Goal: Task Accomplishment & Management: Manage account settings

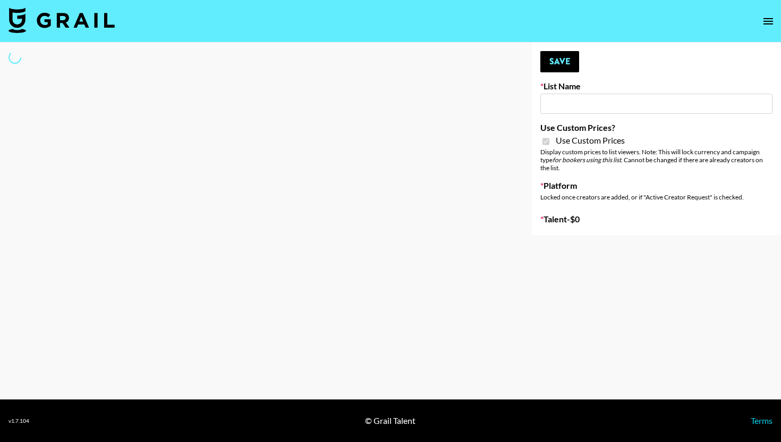
type input "G4free"
checkbox input "true"
select select "Brand"
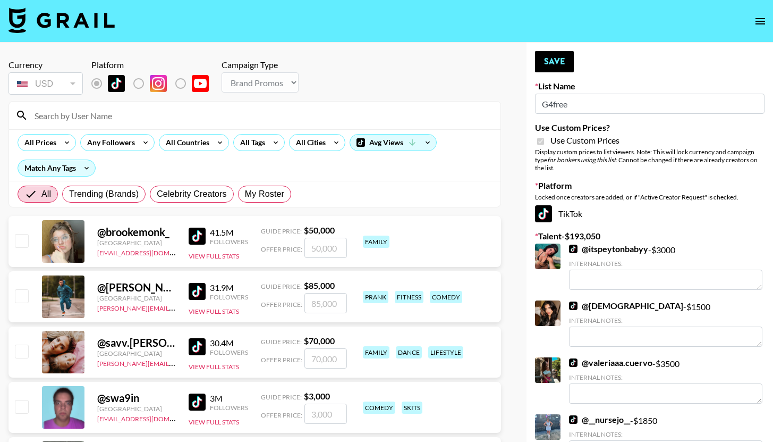
click at [114, 123] on input at bounding box center [261, 115] width 466 height 17
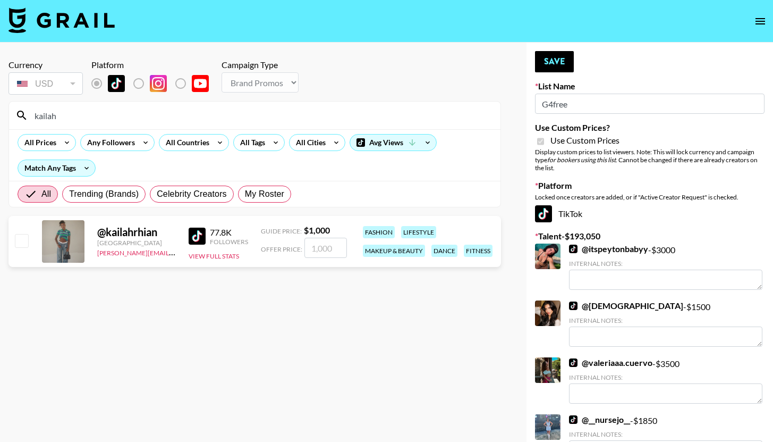
type input "kailah"
click at [31, 243] on div "@ kailahrhian United States emily.vang@grail-talent.com 77.8K Followers View Fu…" at bounding box center [255, 241] width 493 height 51
click at [24, 241] on input "checkbox" at bounding box center [21, 240] width 13 height 13
checkbox input "true"
type input "1000"
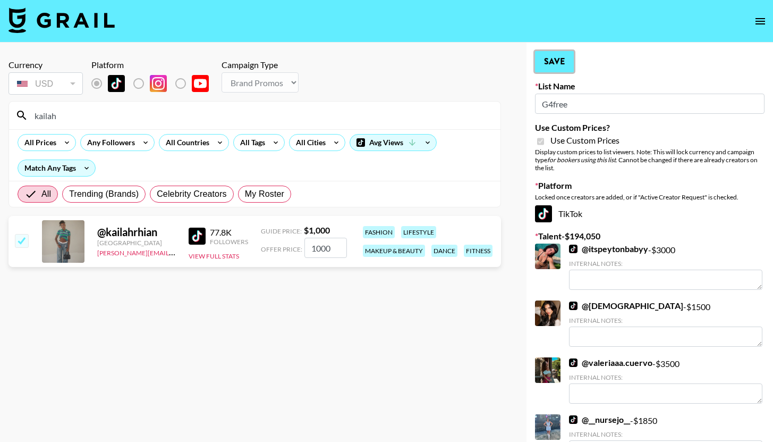
click at [565, 68] on button "Save" at bounding box center [554, 61] width 39 height 21
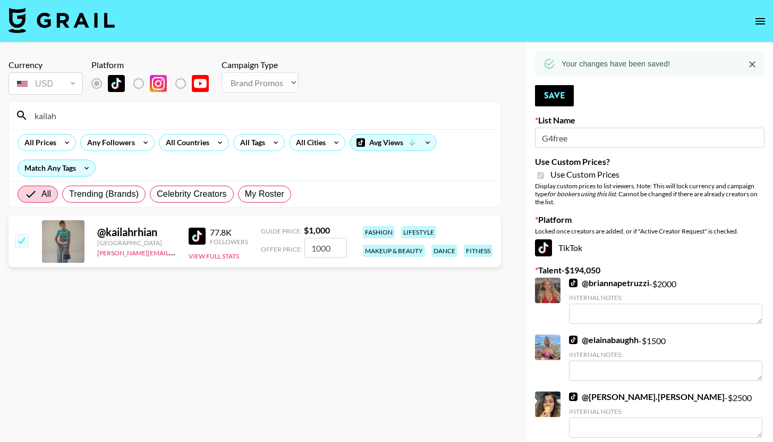
click at [416, 128] on div "kailah" at bounding box center [255, 116] width 492 height 28
click at [417, 120] on input "kailah" at bounding box center [261, 115] width 466 height 17
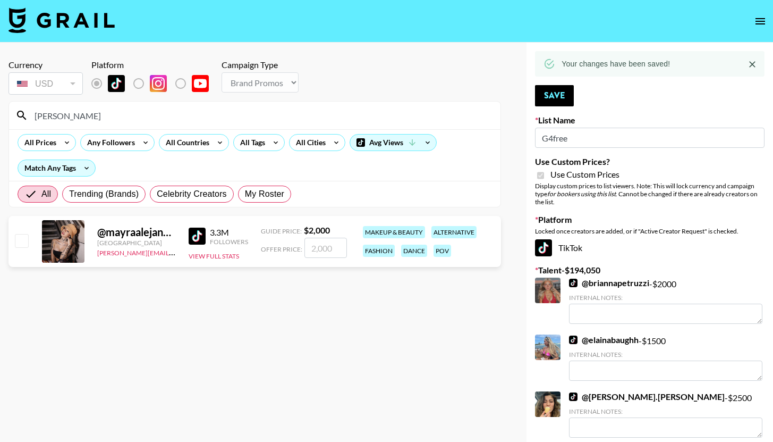
click at [381, 125] on div "alejandra" at bounding box center [255, 116] width 492 height 28
click at [384, 114] on input "alejandra" at bounding box center [261, 115] width 466 height 17
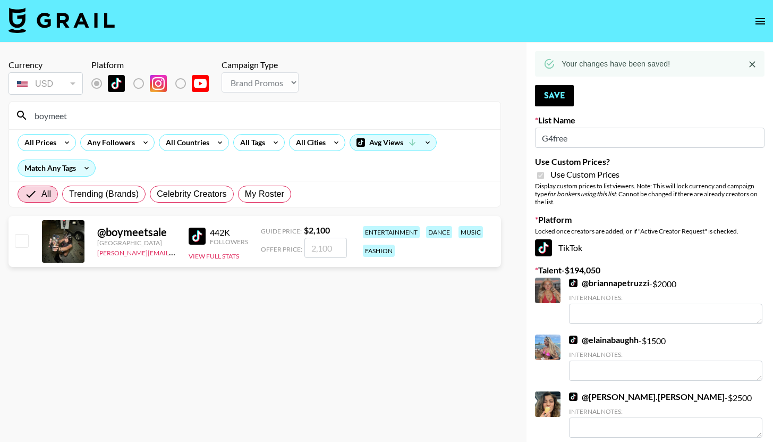
type input "boymeet"
click at [22, 234] on input "checkbox" at bounding box center [21, 240] width 13 height 13
checkbox input "true"
type input "2100"
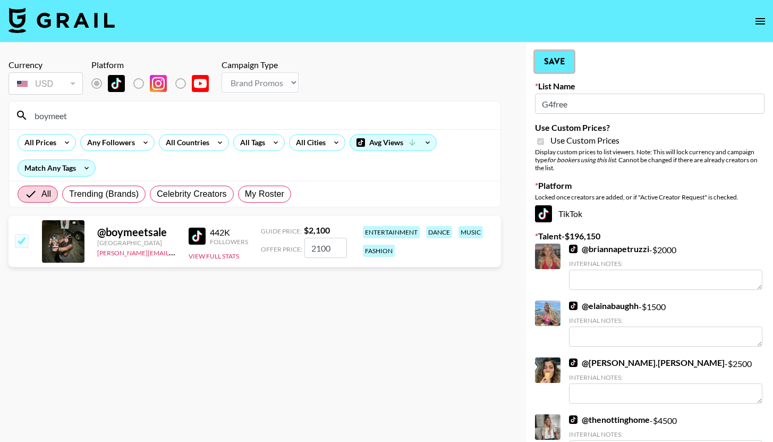
click at [551, 63] on button "Save" at bounding box center [554, 61] width 39 height 21
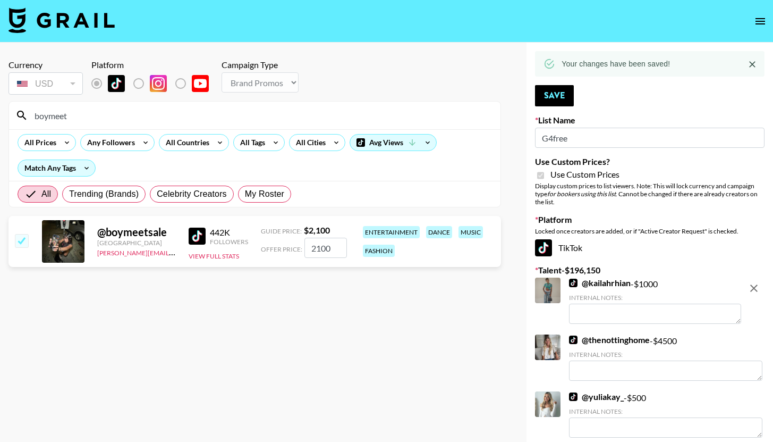
click at [361, 117] on input "boymeet" at bounding box center [261, 115] width 466 height 17
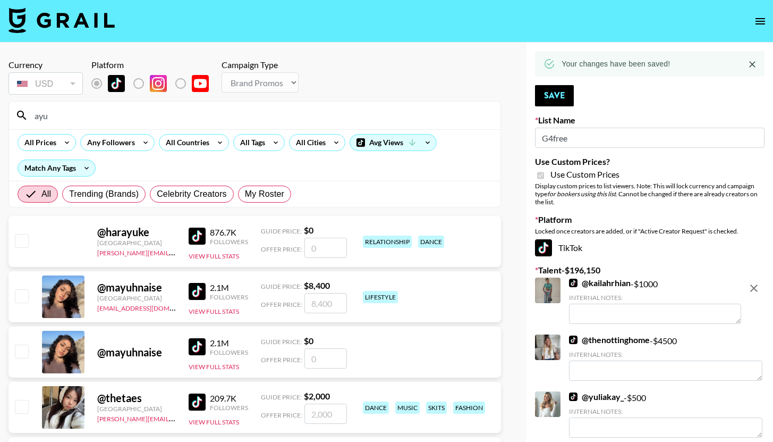
type input "ayu"
click at [24, 404] on input "checkbox" at bounding box center [21, 406] width 13 height 13
checkbox input "true"
type input "2000"
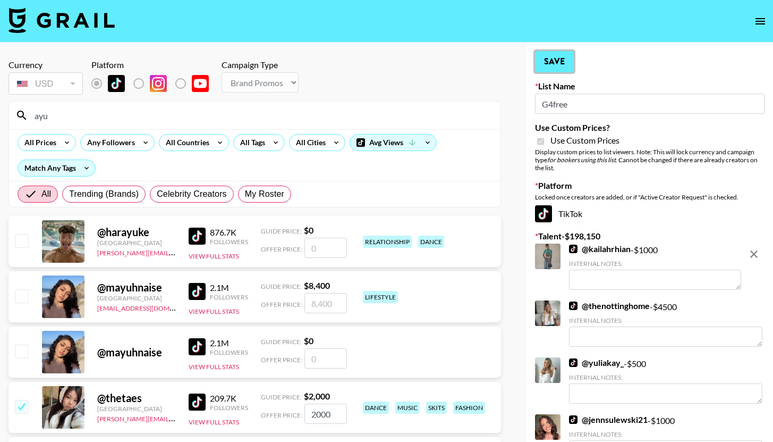
click at [570, 68] on button "Save" at bounding box center [554, 61] width 39 height 21
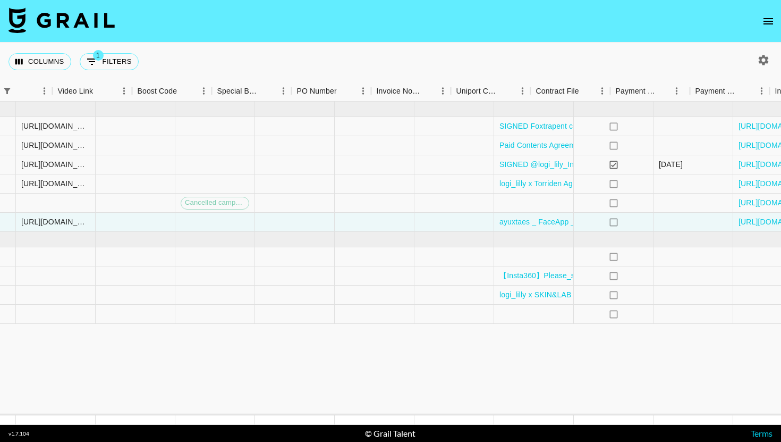
scroll to position [0, 1475]
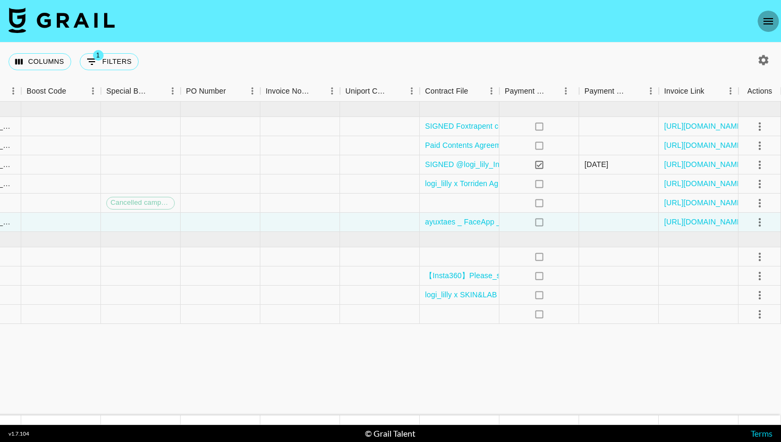
click at [766, 16] on icon "open drawer" at bounding box center [768, 21] width 13 height 13
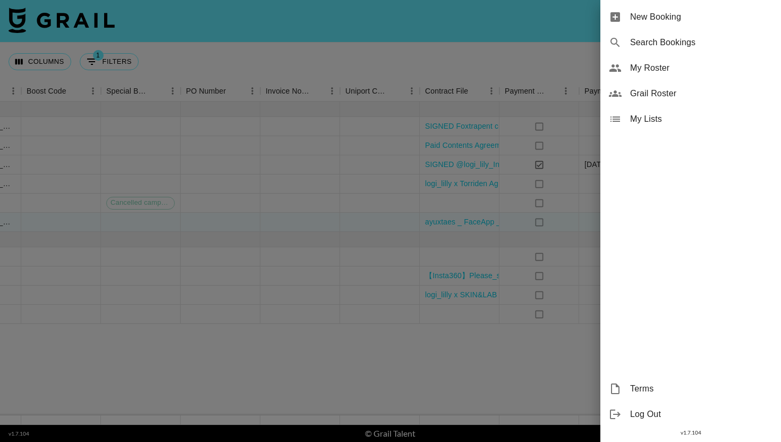
click at [367, 85] on div at bounding box center [390, 221] width 781 height 442
